Goal: Task Accomplishment & Management: Manage account settings

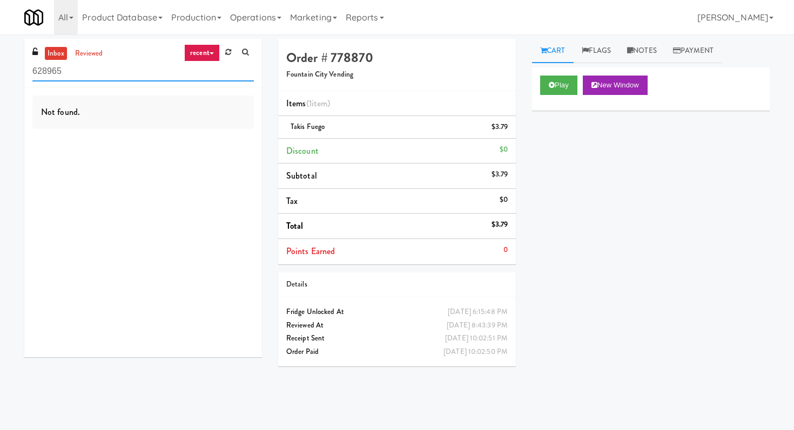
click at [128, 80] on input "628965" at bounding box center [142, 72] width 221 height 20
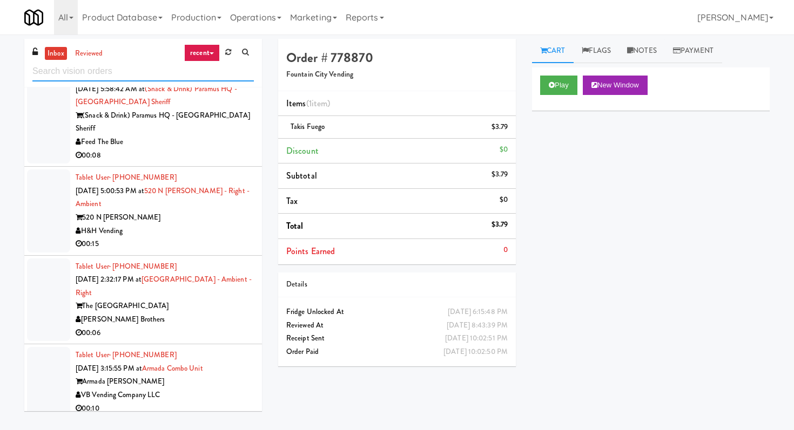
scroll to position [1521, 0]
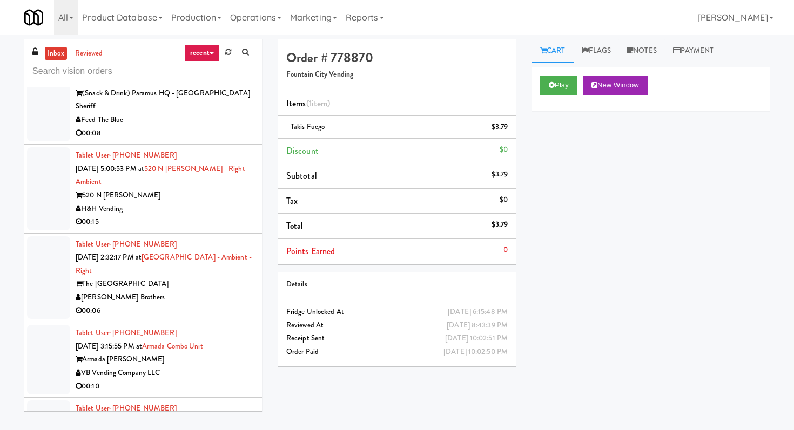
click at [172, 189] on div "520 N [PERSON_NAME]" at bounding box center [165, 195] width 178 height 13
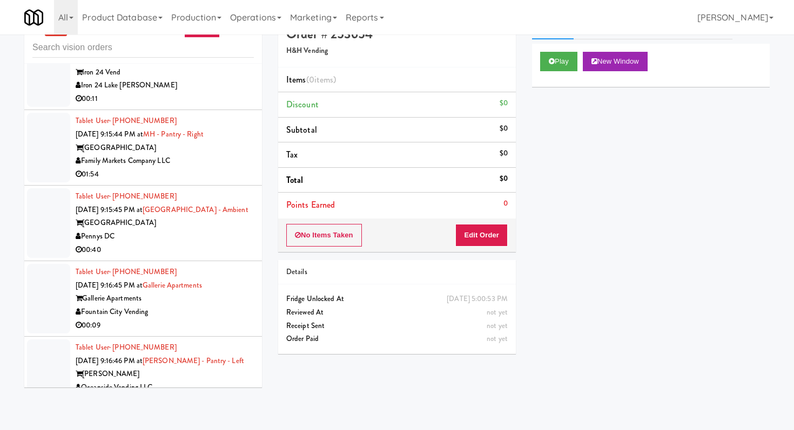
scroll to position [28, 0]
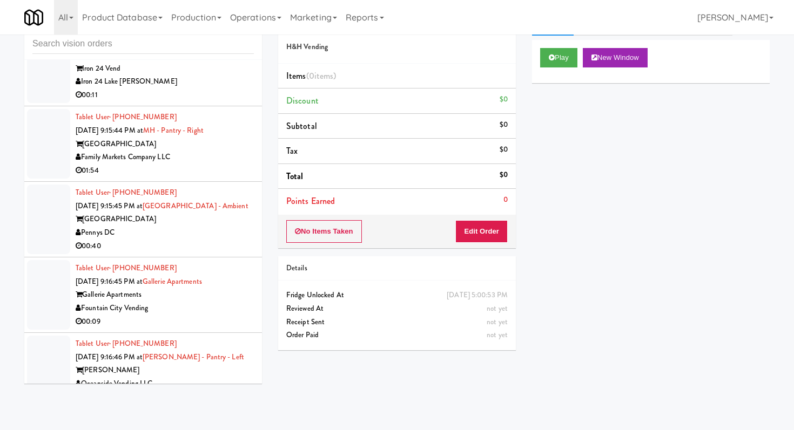
click at [235, 302] on div "Fountain City Vending" at bounding box center [165, 308] width 178 height 13
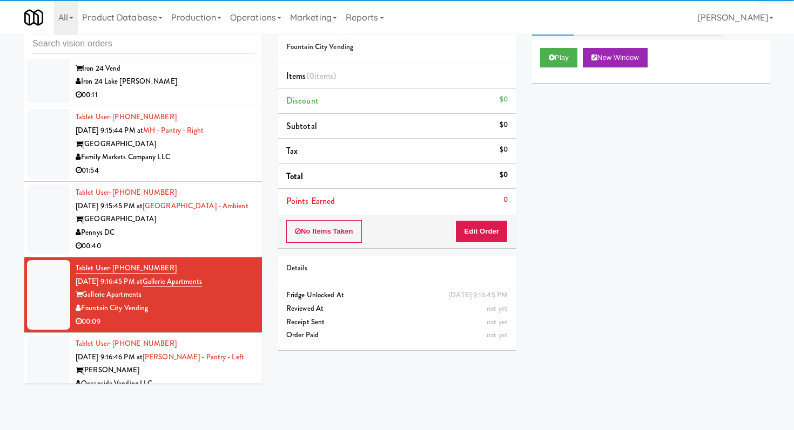
click at [560, 45] on div "Play New Window" at bounding box center [651, 61] width 238 height 43
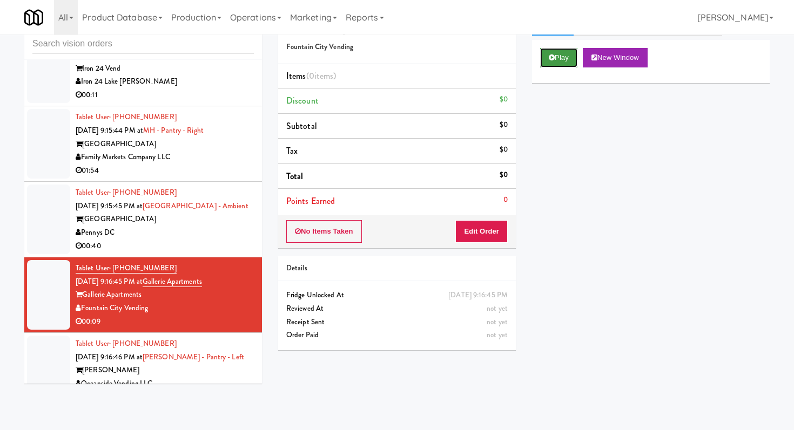
click at [559, 50] on button "Play" at bounding box center [558, 57] width 37 height 19
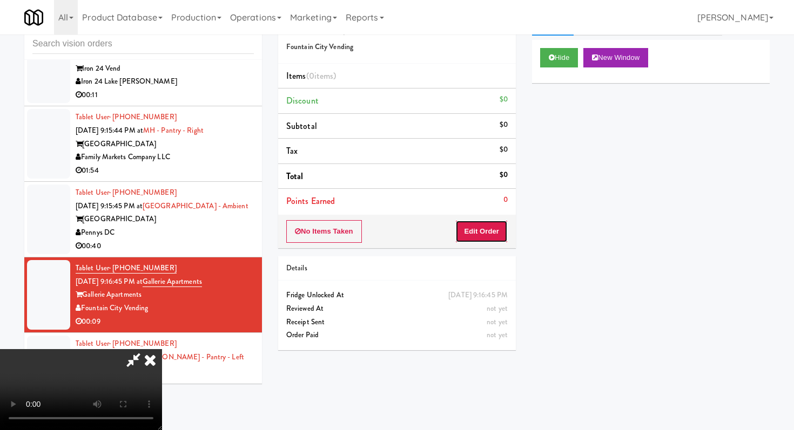
click at [499, 235] on button "Edit Order" at bounding box center [481, 231] width 52 height 23
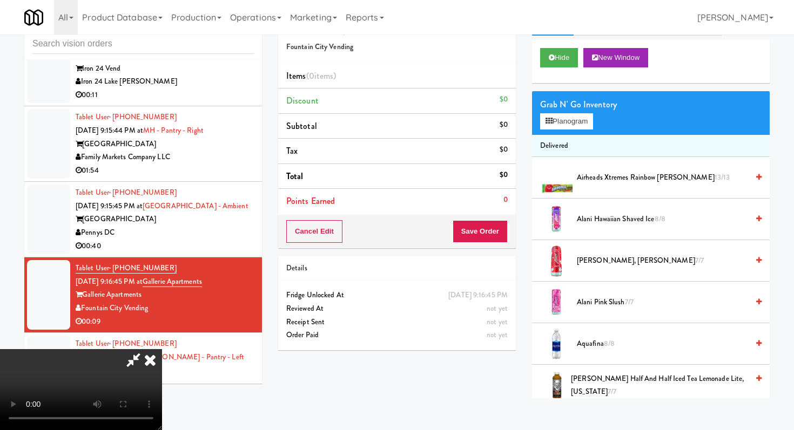
scroll to position [107, 0]
click at [162, 349] on video at bounding box center [81, 389] width 162 height 81
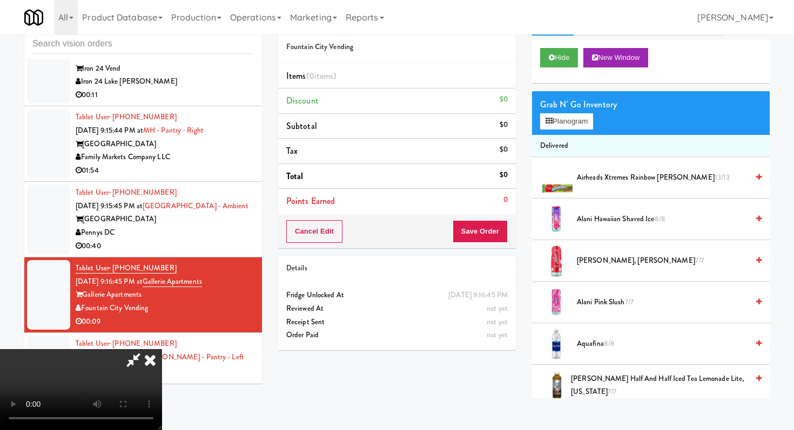
click at [162, 349] on video at bounding box center [81, 389] width 162 height 81
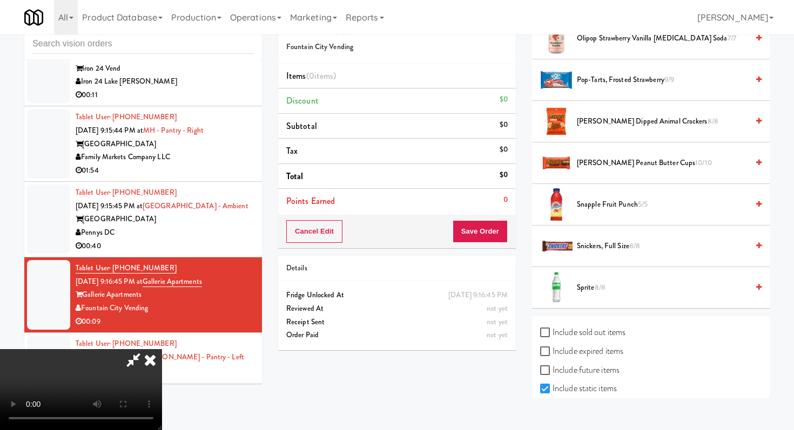
scroll to position [1402, 0]
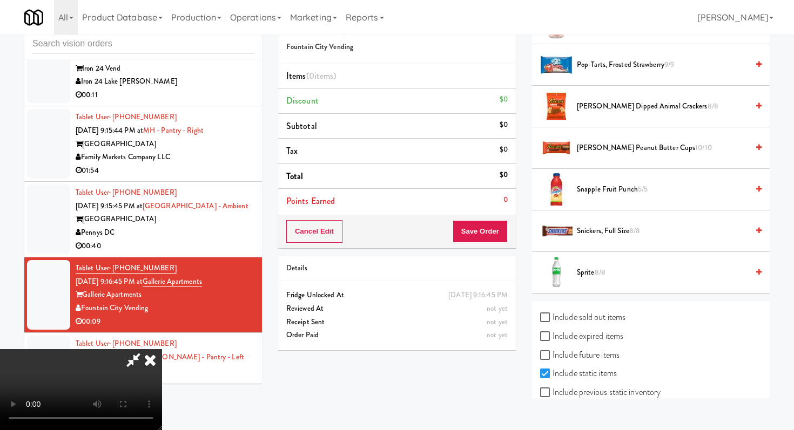
click at [630, 146] on span "Reese's Peanut Butter Cups 10/10" at bounding box center [662, 147] width 171 height 13
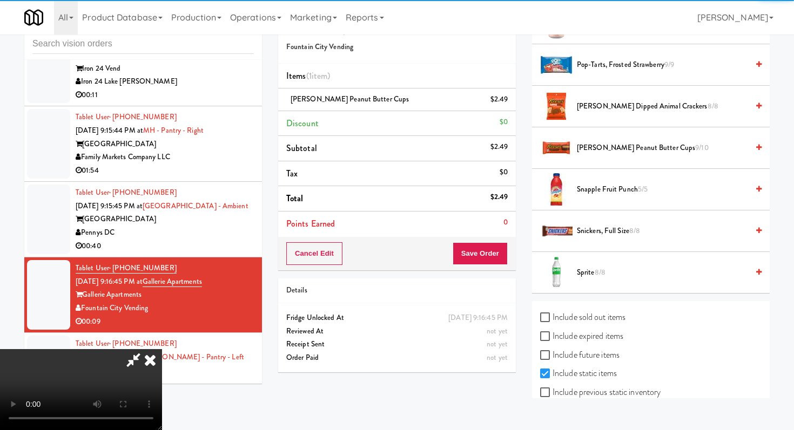
click at [600, 233] on span "Snickers, Full Size 8/8" at bounding box center [662, 231] width 171 height 13
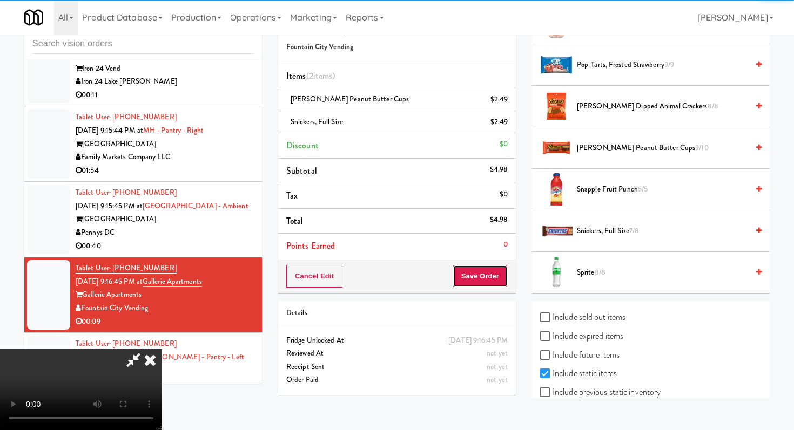
click at [492, 278] on button "Save Order" at bounding box center [479, 276] width 55 height 23
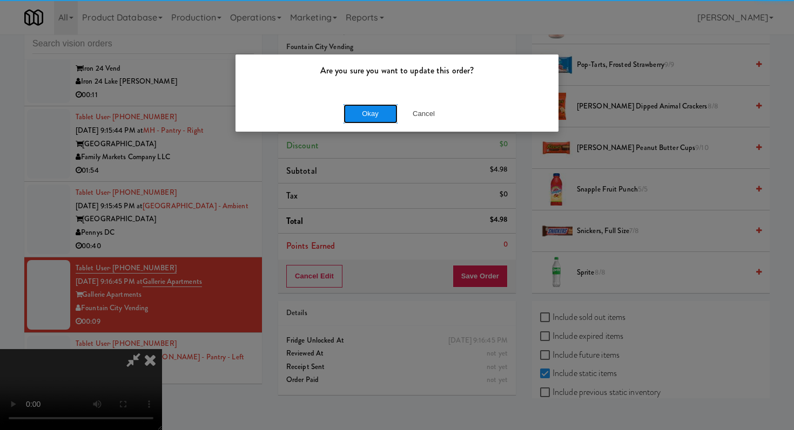
click at [367, 121] on button "Okay" at bounding box center [370, 113] width 54 height 19
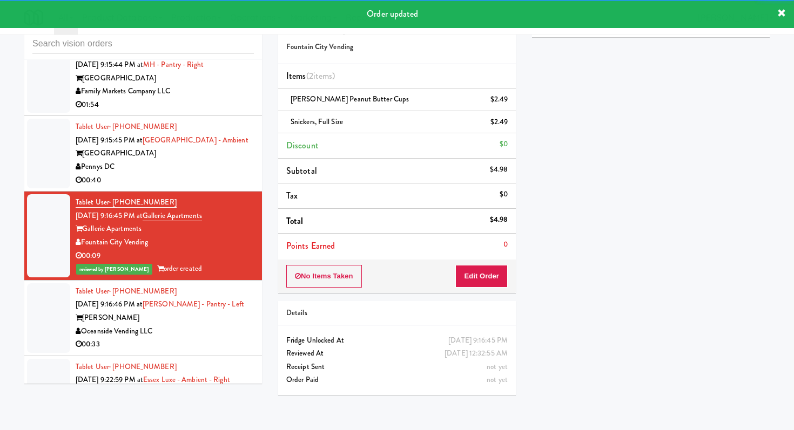
scroll to position [2596, 0]
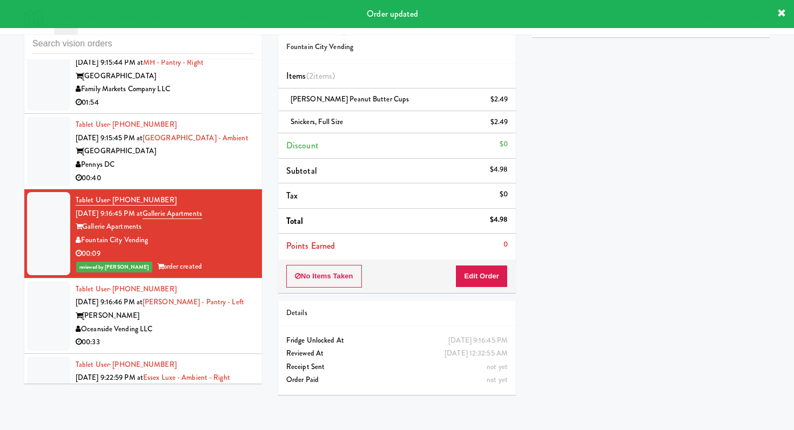
click at [215, 323] on div "Oceanside Vending LLC" at bounding box center [165, 329] width 178 height 13
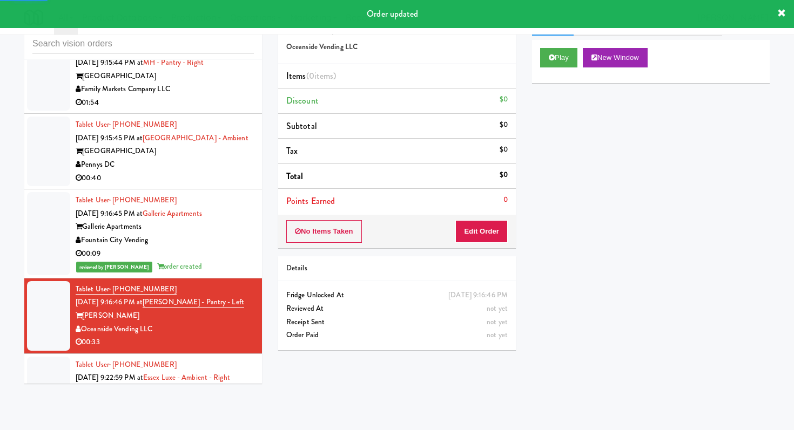
click at [466, 247] on div "No Items Taken Edit Order" at bounding box center [397, 231] width 238 height 33
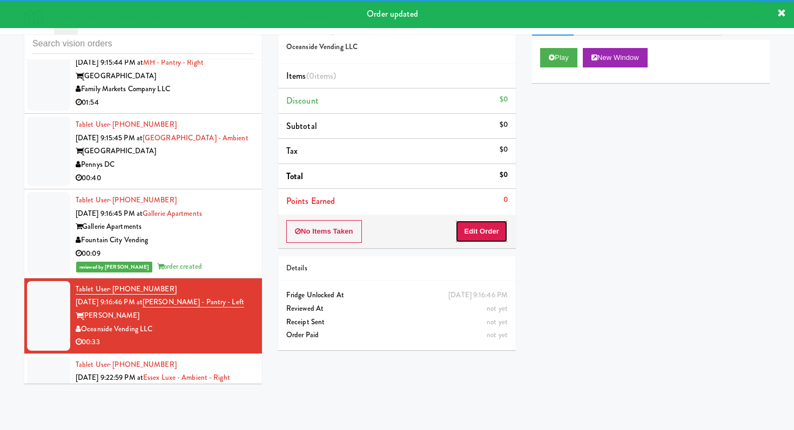
click at [472, 241] on button "Edit Order" at bounding box center [481, 231] width 52 height 23
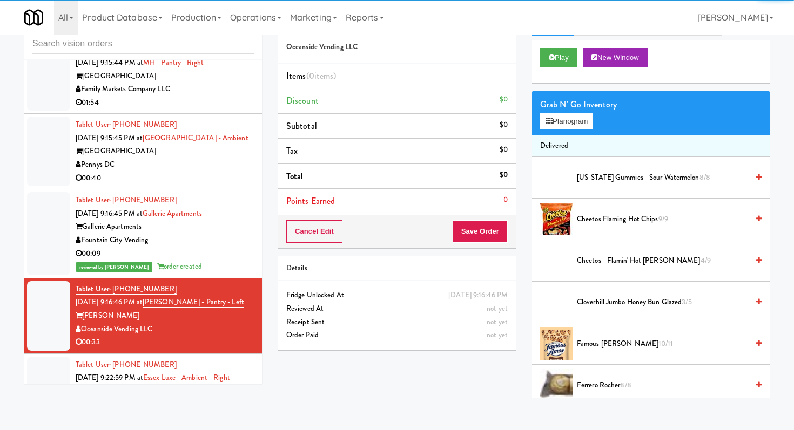
click at [547, 71] on div "Play New Window" at bounding box center [651, 61] width 238 height 43
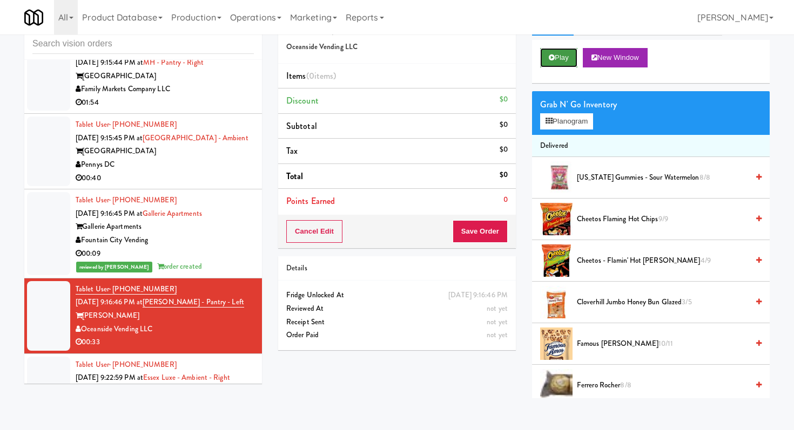
click at [577, 63] on button "Play" at bounding box center [558, 57] width 37 height 19
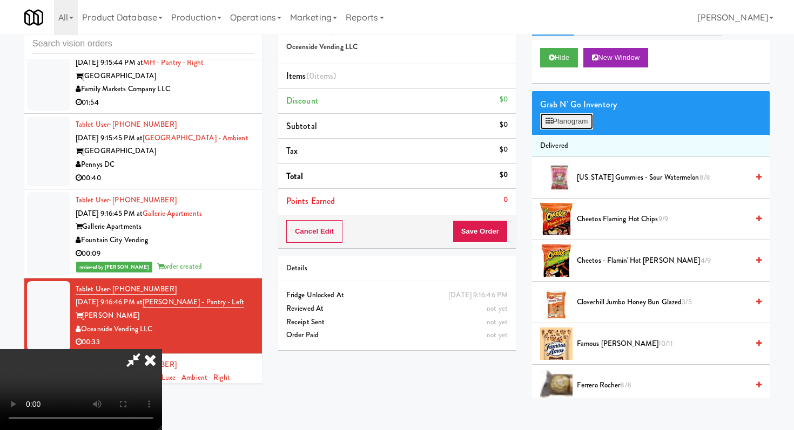
click at [548, 116] on button "Planogram" at bounding box center [566, 121] width 53 height 16
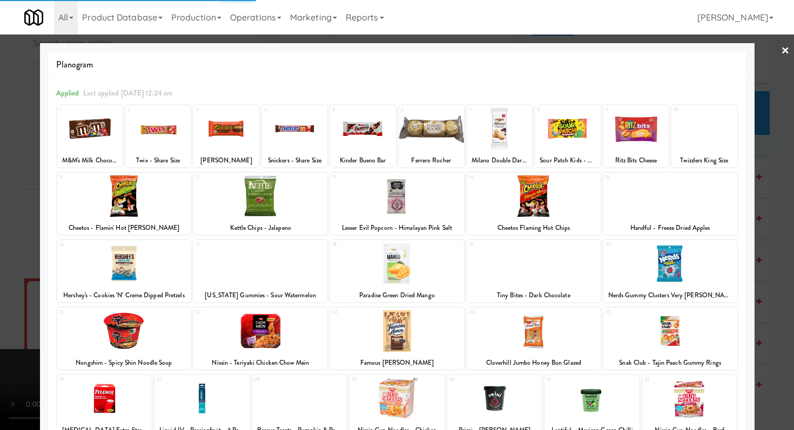
click at [434, 197] on div at bounding box center [397, 196] width 134 height 42
click at [115, 197] on div at bounding box center [124, 196] width 134 height 42
click at [400, 215] on div at bounding box center [397, 196] width 134 height 42
click at [0, 161] on div at bounding box center [397, 215] width 794 height 430
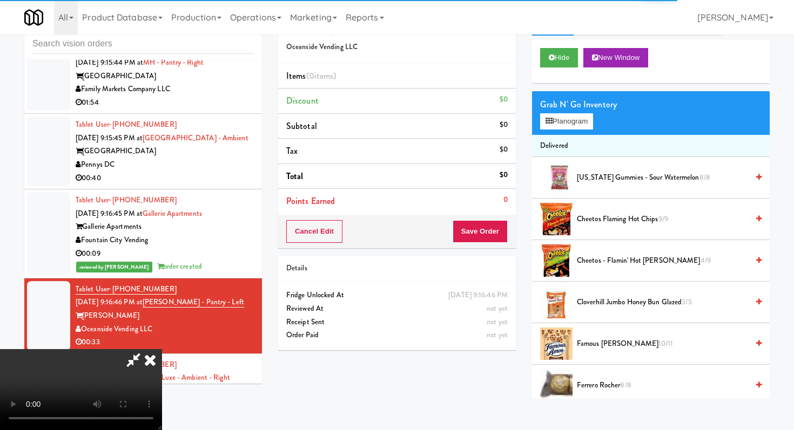
click at [619, 264] on span "Cheetos - Flamin' Hot Limon 4/9" at bounding box center [662, 260] width 171 height 13
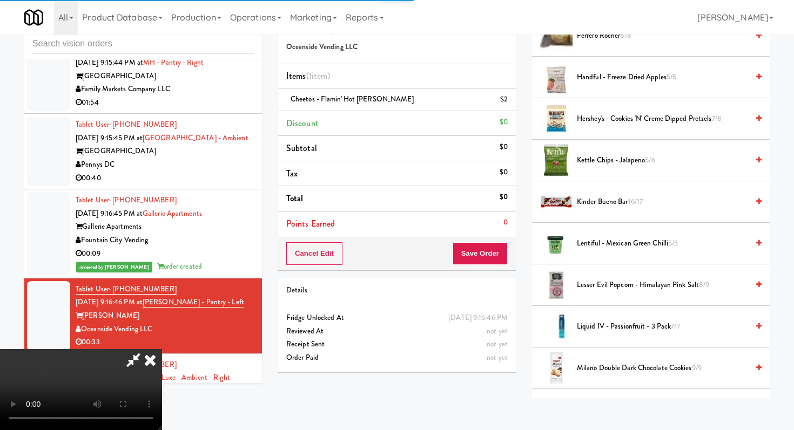
scroll to position [374, 0]
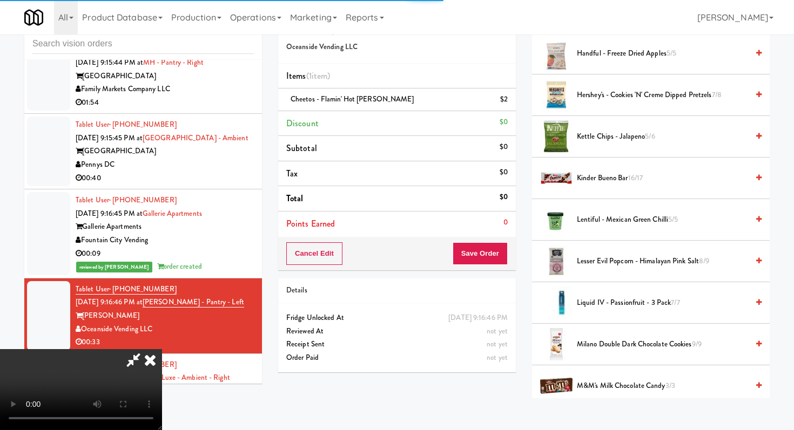
click at [620, 260] on span "Lesser Evil Popcorn - Himalayan Pink Salt 8/9" at bounding box center [662, 261] width 171 height 13
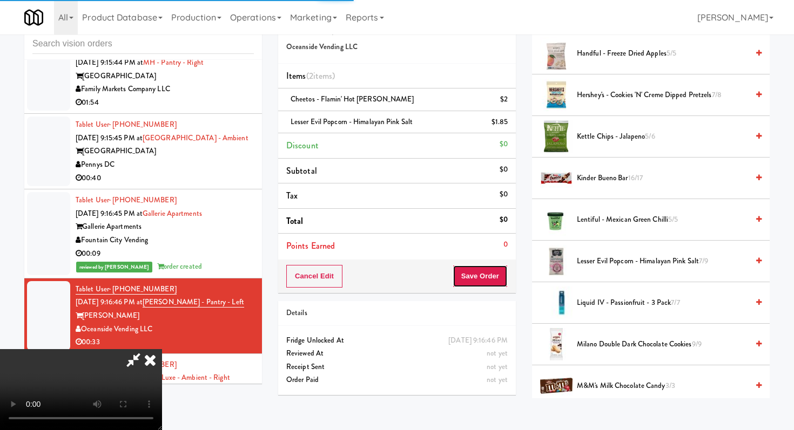
click at [502, 279] on button "Save Order" at bounding box center [479, 276] width 55 height 23
click at [486, 278] on button "Save Order" at bounding box center [479, 276] width 55 height 23
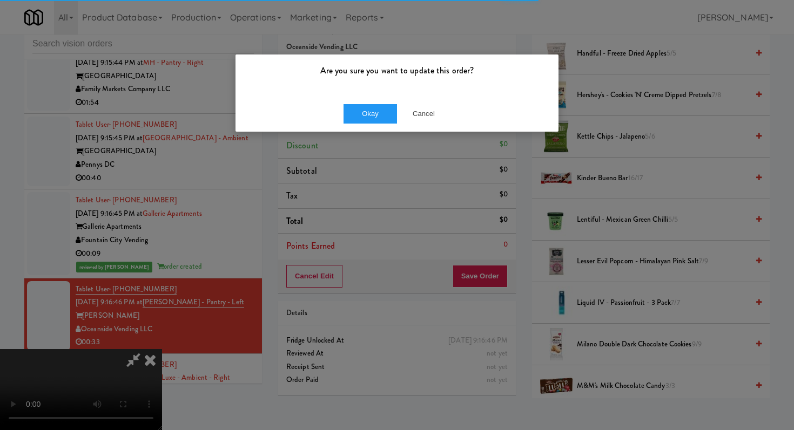
click at [378, 126] on div "Okay Cancel" at bounding box center [396, 114] width 323 height 36
click at [376, 113] on button "Okay" at bounding box center [370, 113] width 54 height 19
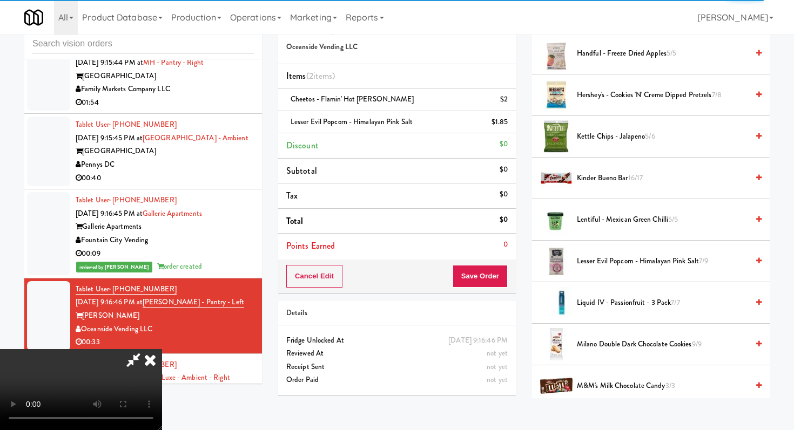
click at [162, 349] on icon at bounding box center [150, 360] width 24 height 22
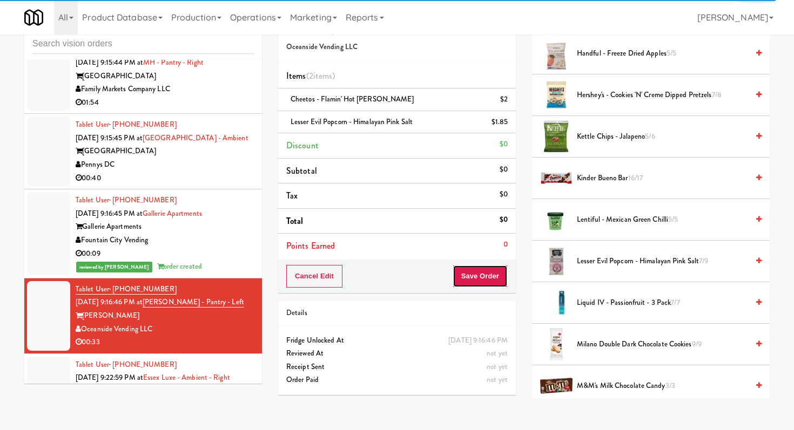
click at [476, 270] on button "Save Order" at bounding box center [479, 276] width 55 height 23
click at [461, 272] on button "Save Order" at bounding box center [479, 276] width 55 height 23
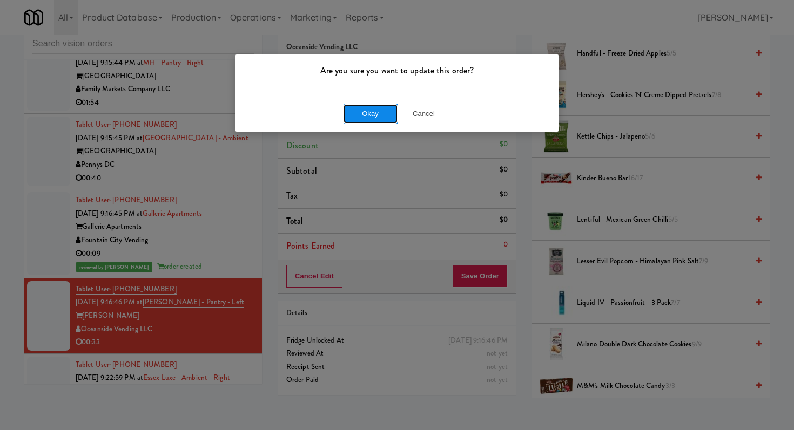
click at [370, 123] on button "Okay" at bounding box center [370, 113] width 54 height 19
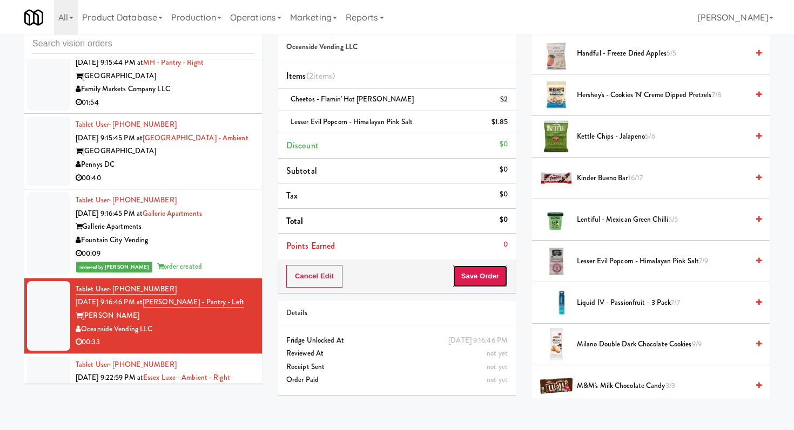
click at [479, 273] on button "Save Order" at bounding box center [479, 276] width 55 height 23
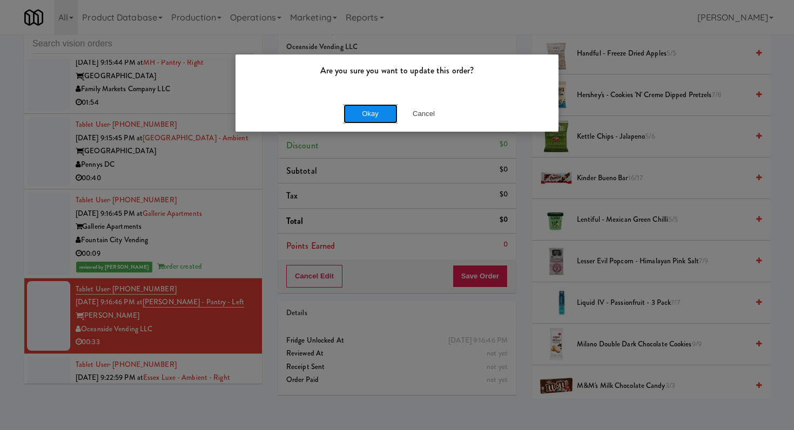
click at [377, 109] on button "Okay" at bounding box center [370, 113] width 54 height 19
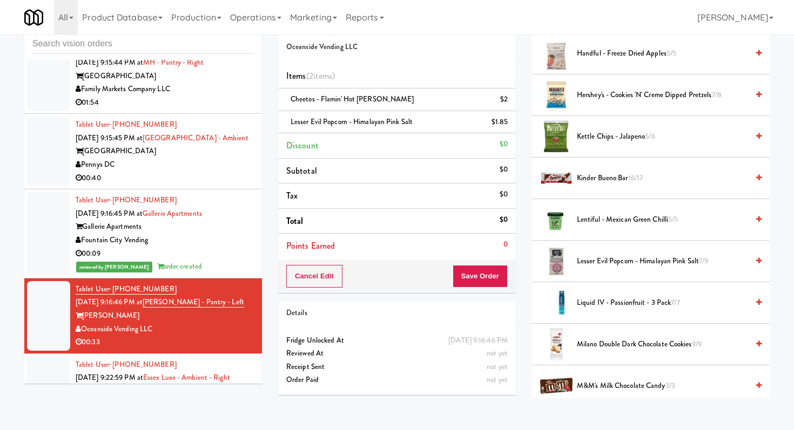
click at [485, 265] on div "Cancel Edit Save Order" at bounding box center [397, 276] width 238 height 33
click at [486, 281] on button "Save Order" at bounding box center [479, 276] width 55 height 23
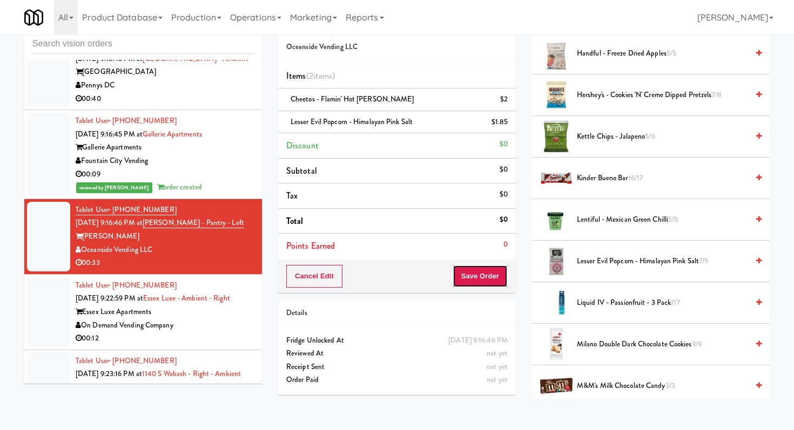
scroll to position [2687, 0]
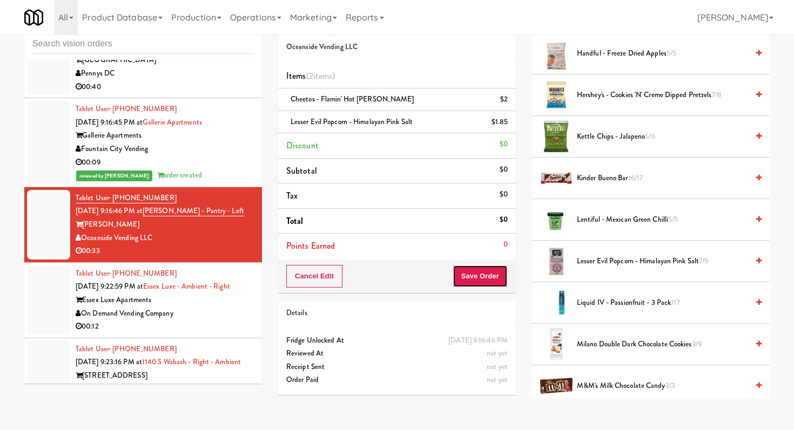
click at [492, 282] on button "Save Order" at bounding box center [479, 276] width 55 height 23
click at [484, 275] on button "Save Order" at bounding box center [479, 276] width 55 height 23
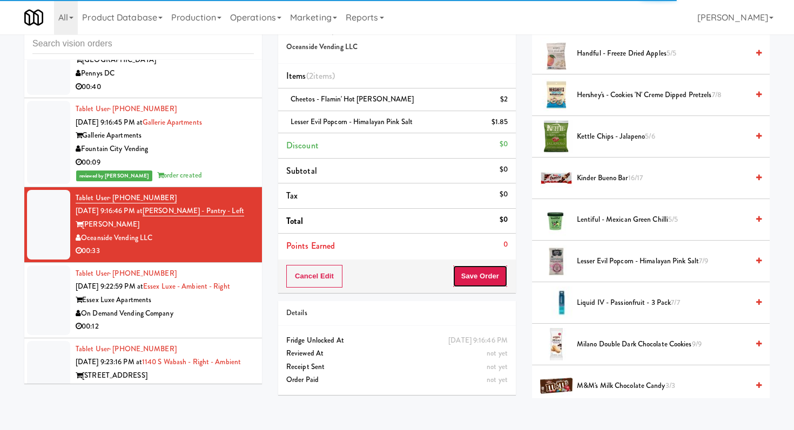
click at [472, 275] on button "Save Order" at bounding box center [479, 276] width 55 height 23
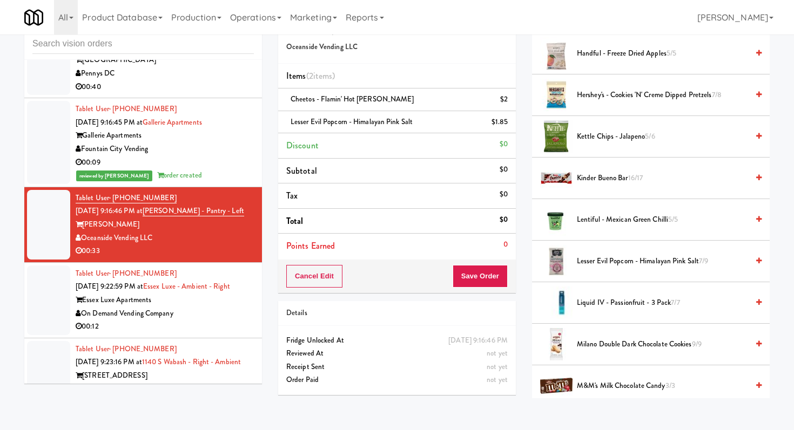
click at [194, 307] on div "On Demand Vending Company" at bounding box center [165, 313] width 178 height 13
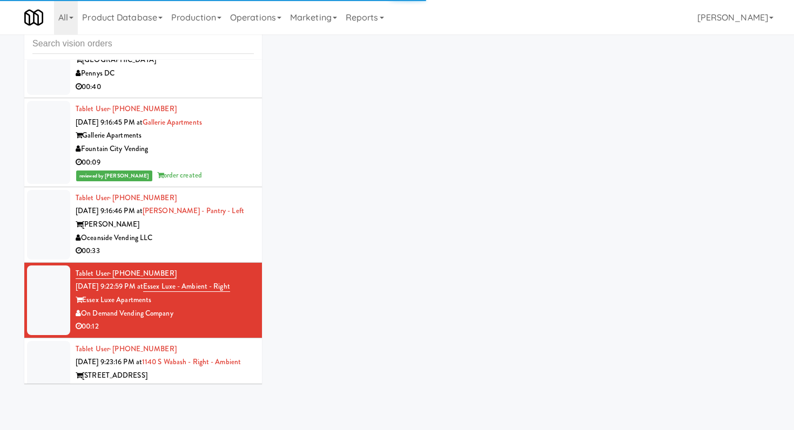
click at [213, 232] on div "Oceanside Vending LLC" at bounding box center [165, 238] width 178 height 13
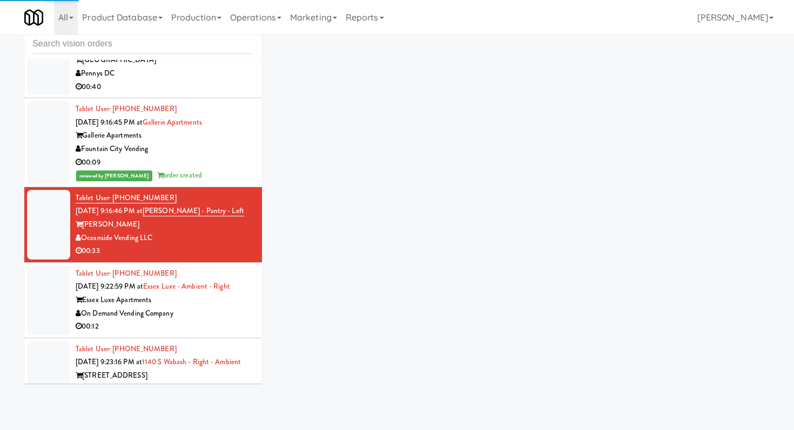
click at [237, 307] on div "On Demand Vending Company" at bounding box center [165, 313] width 178 height 13
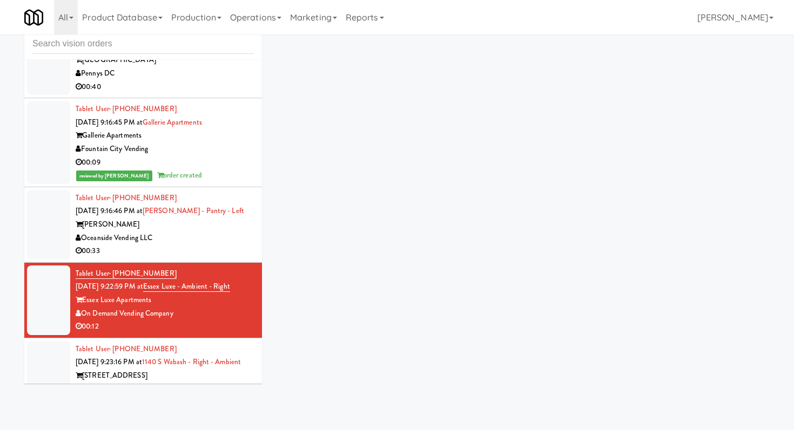
click at [206, 263] on li "Tablet User · (407) 722-2864 Aug 19, 2025 9:22:59 PM at Essex Luxe - Ambient - …" at bounding box center [143, 301] width 238 height 76
click at [206, 245] on div "00:33" at bounding box center [165, 251] width 178 height 13
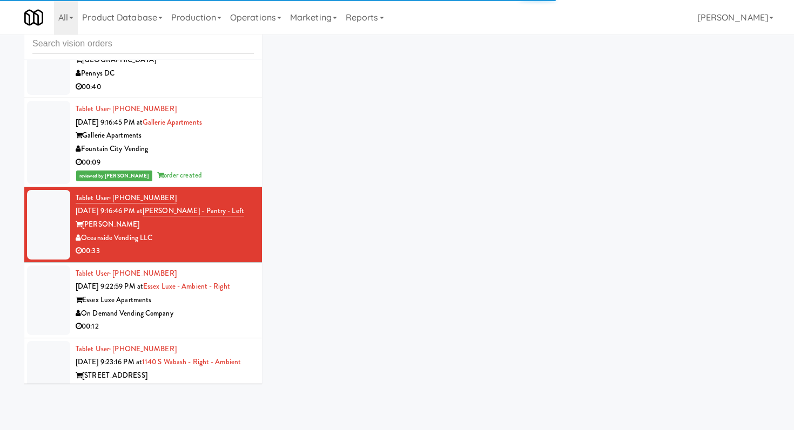
click at [191, 310] on li "Tablet User · (407) 722-2864 Aug 19, 2025 9:22:59 PM at Essex Luxe - Ambient - …" at bounding box center [143, 301] width 238 height 76
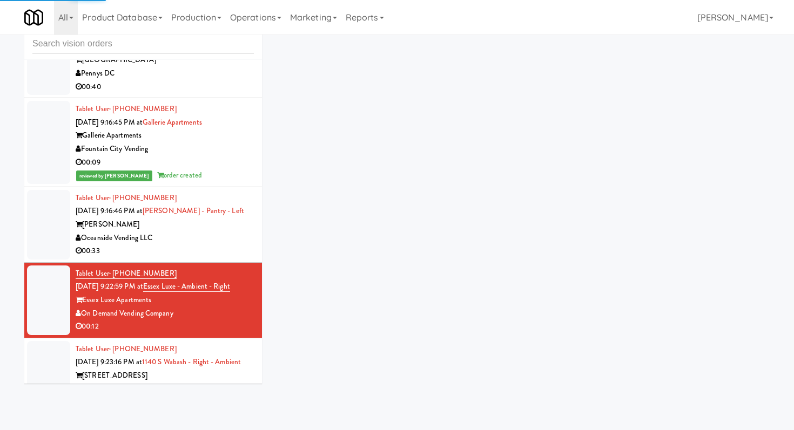
click at [206, 218] on div "Rafferty" at bounding box center [165, 224] width 178 height 13
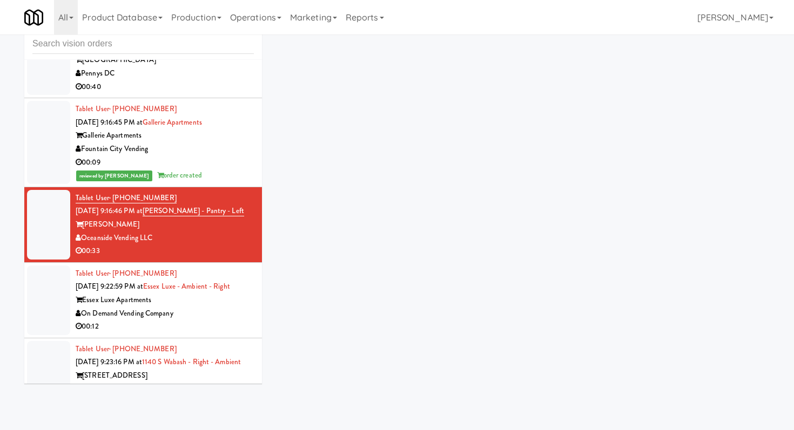
click at [226, 312] on li "Tablet User · (407) 722-2864 Aug 19, 2025 9:22:59 PM at Essex Luxe - Ambient - …" at bounding box center [143, 301] width 238 height 76
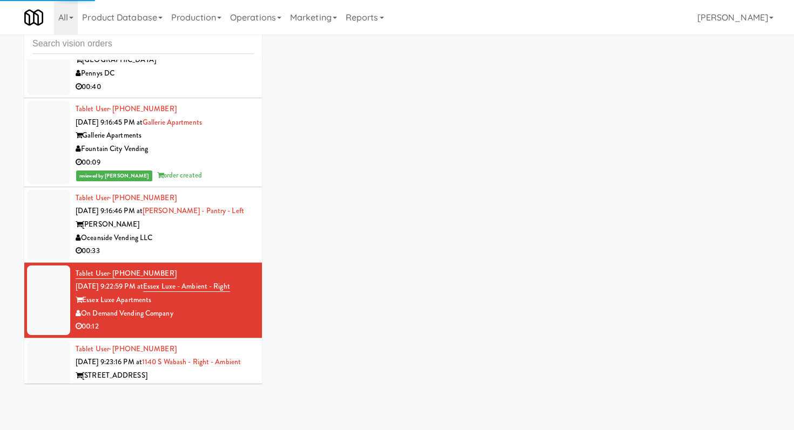
click at [227, 218] on div "Rafferty" at bounding box center [165, 224] width 178 height 13
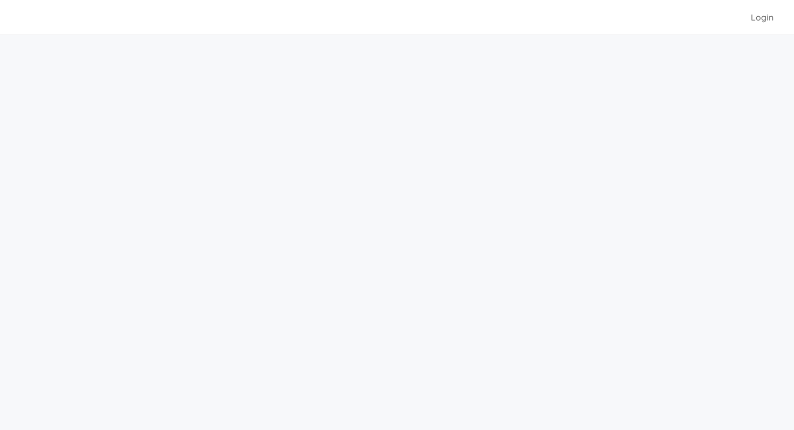
scroll to position [28, 0]
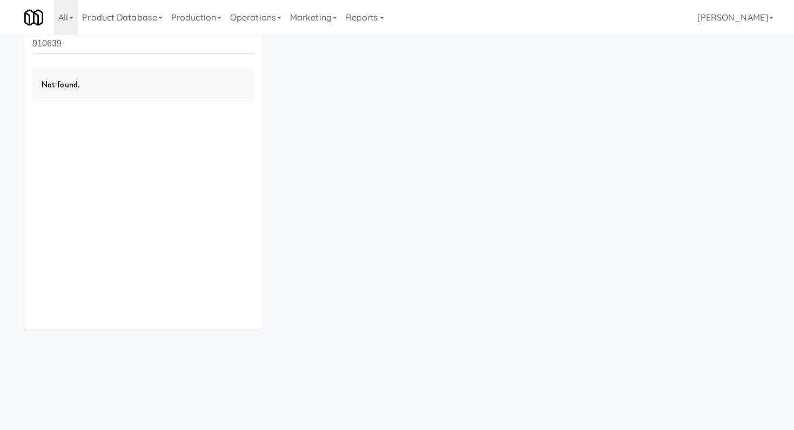
click at [157, 43] on input "910639" at bounding box center [142, 44] width 221 height 20
